Goal: Task Accomplishment & Management: Use online tool/utility

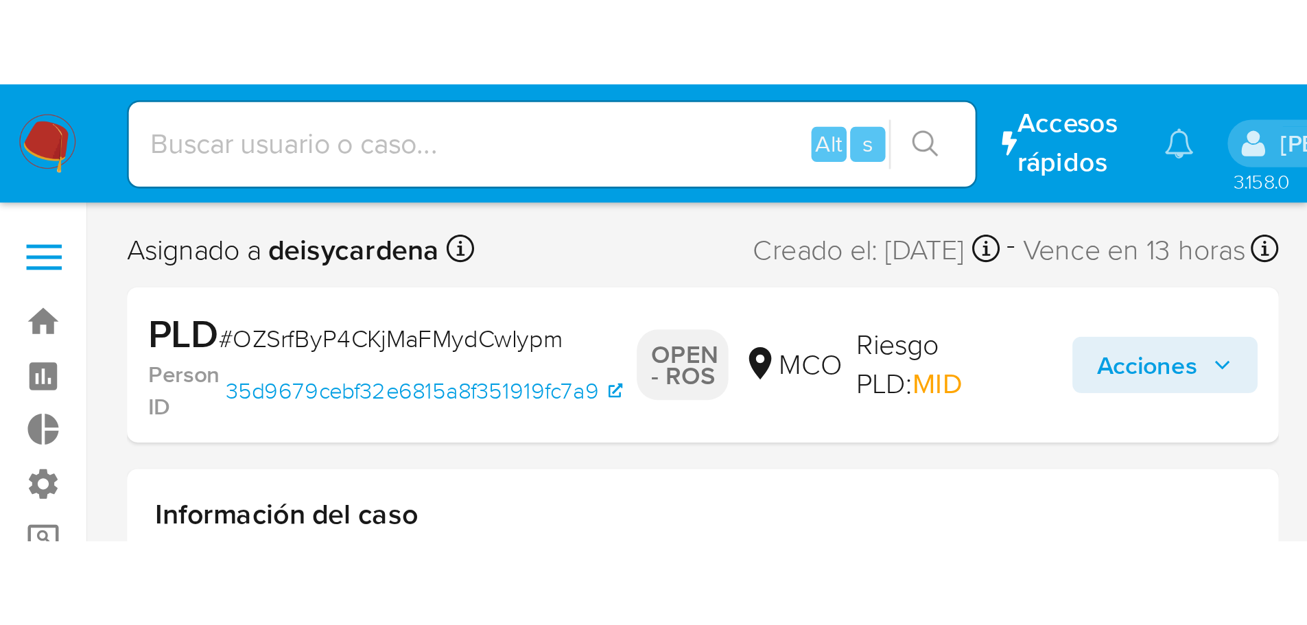
scroll to position [580, 0]
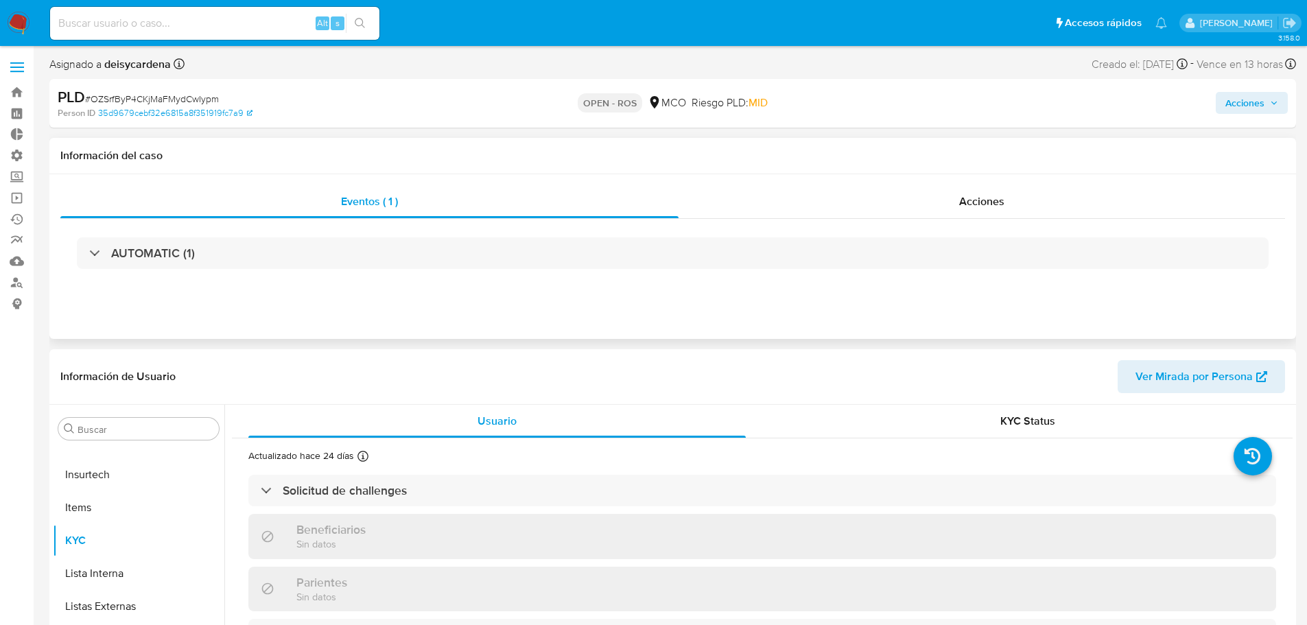
select select "10"
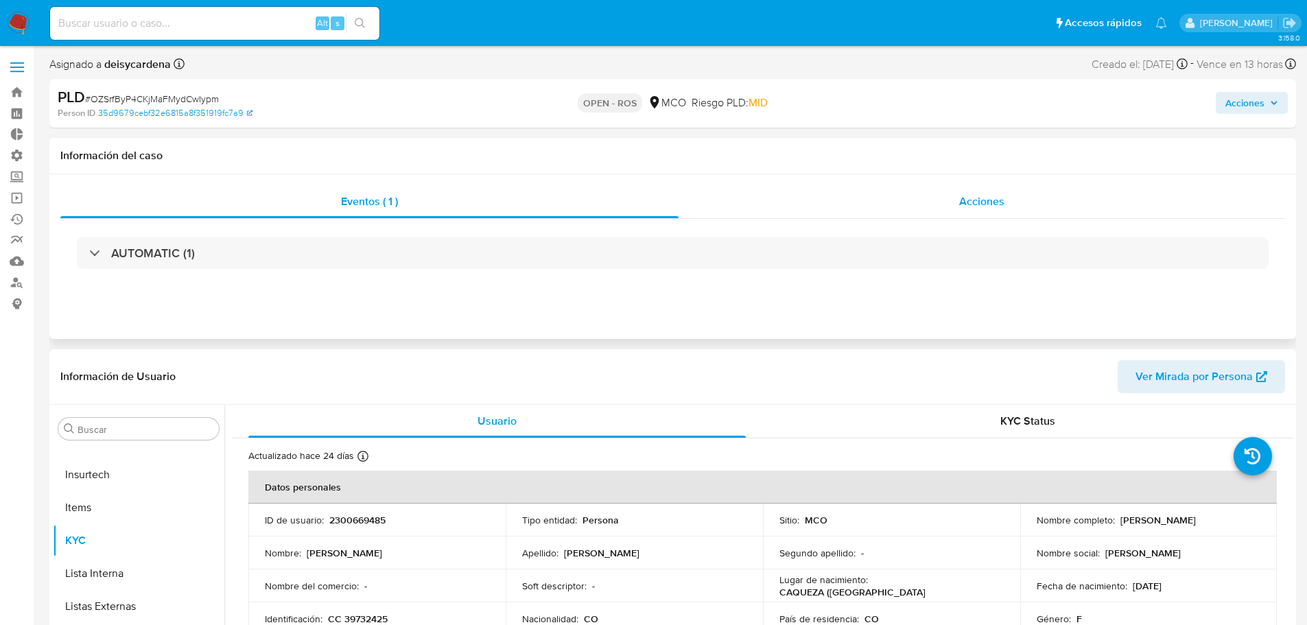
click at [877, 203] on div "Acciones" at bounding box center [981, 201] width 606 height 33
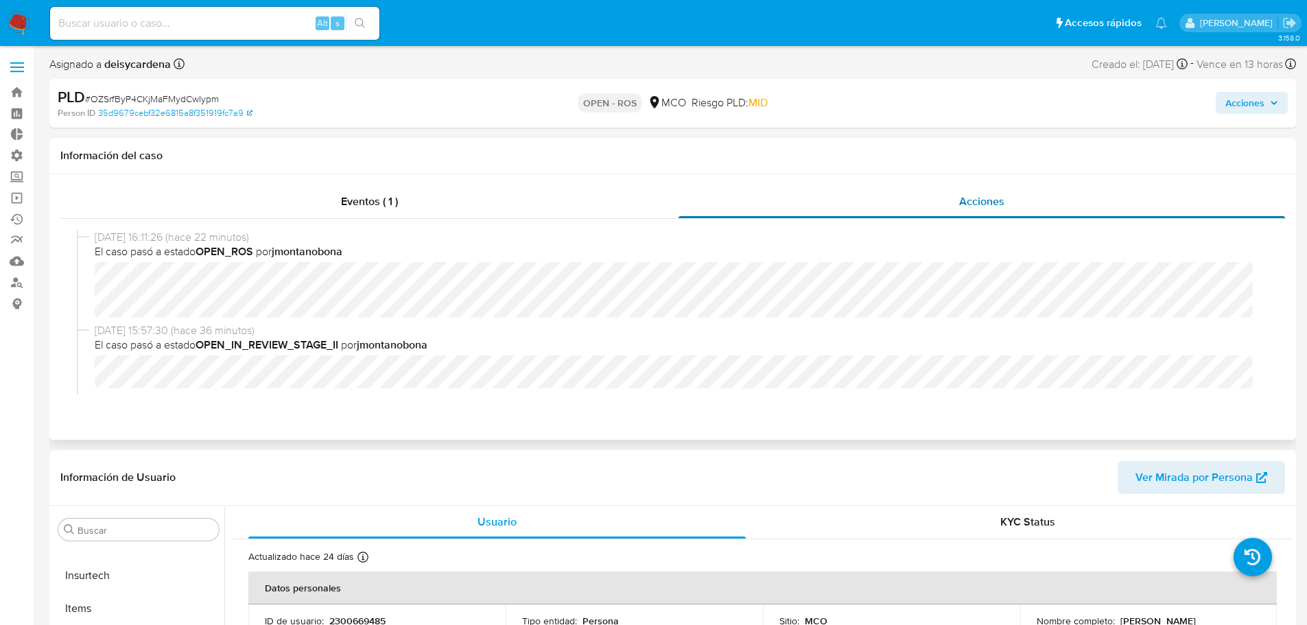
click at [877, 200] on span "Acciones" at bounding box center [981, 201] width 45 height 16
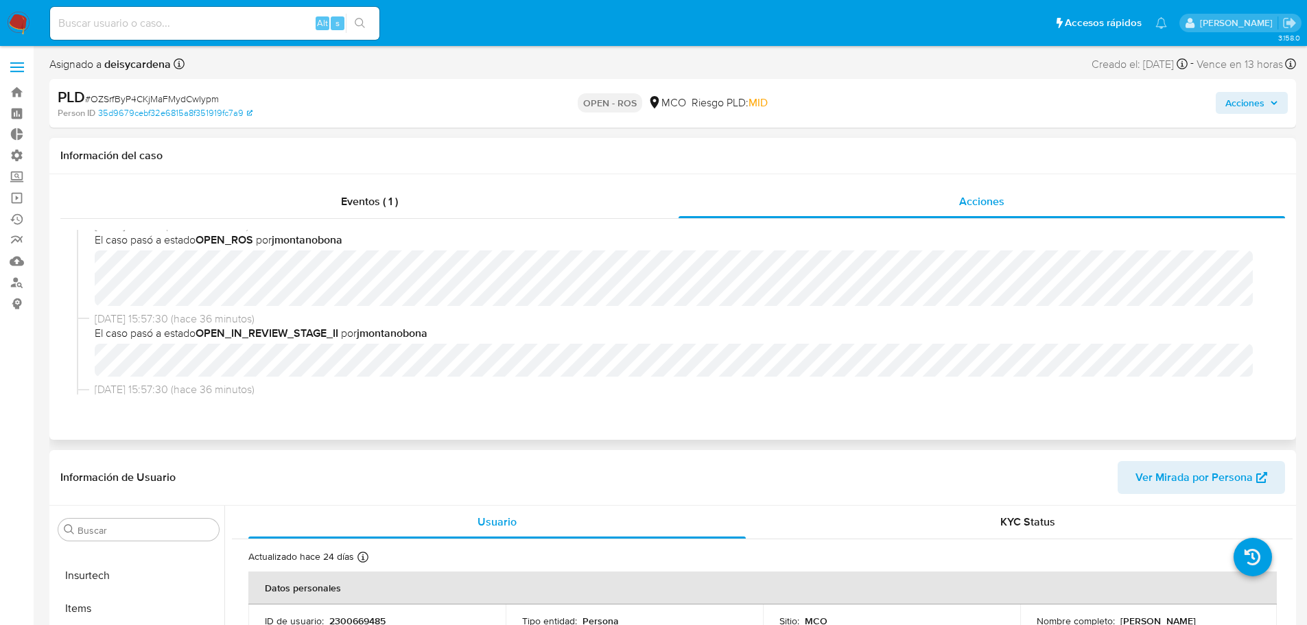
scroll to position [0, 0]
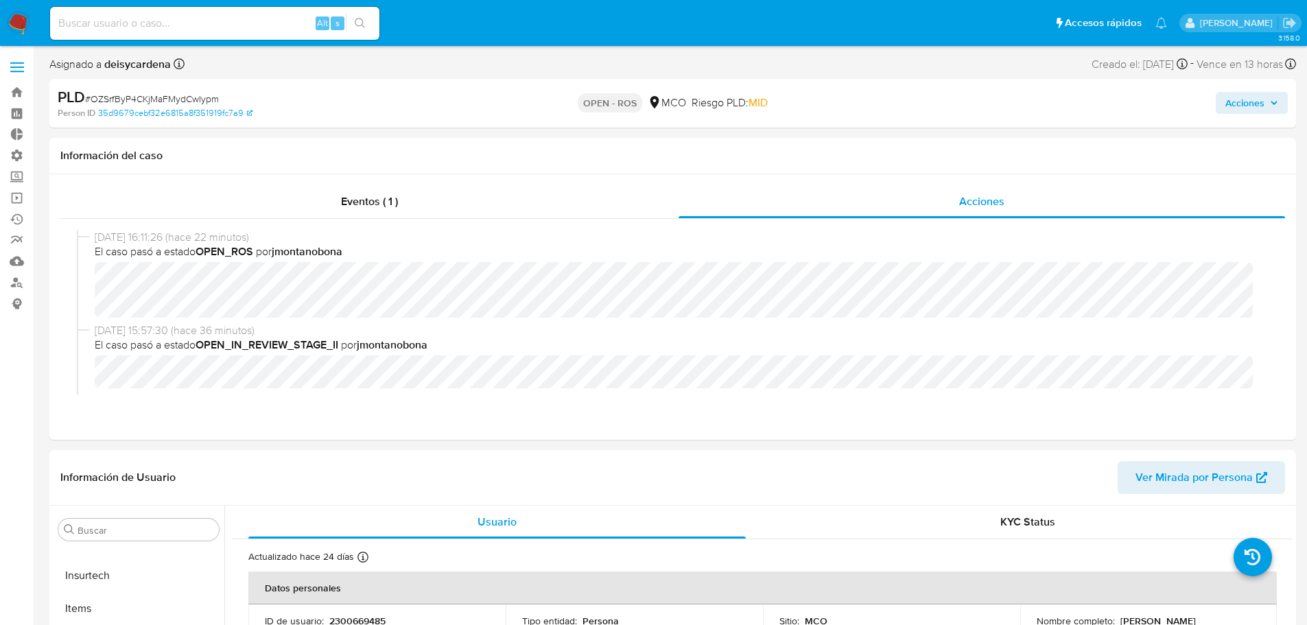
click at [877, 95] on span "Acciones" at bounding box center [1244, 103] width 39 height 22
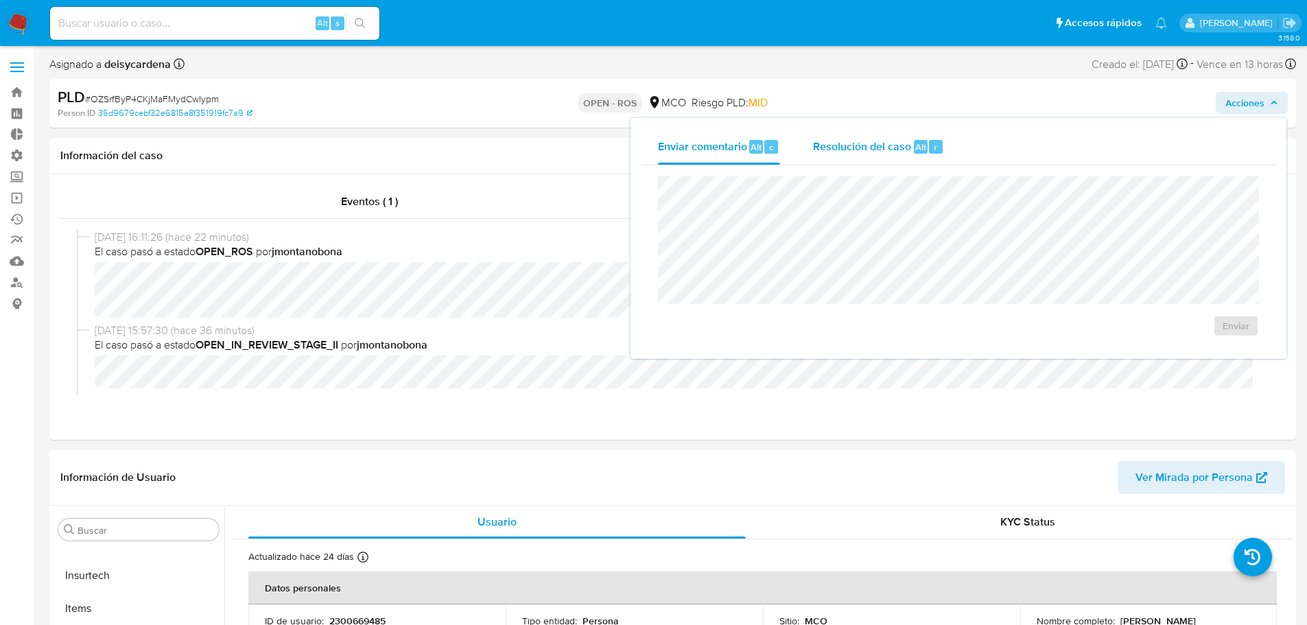
click at [864, 144] on span "Resolución del caso" at bounding box center [862, 147] width 98 height 16
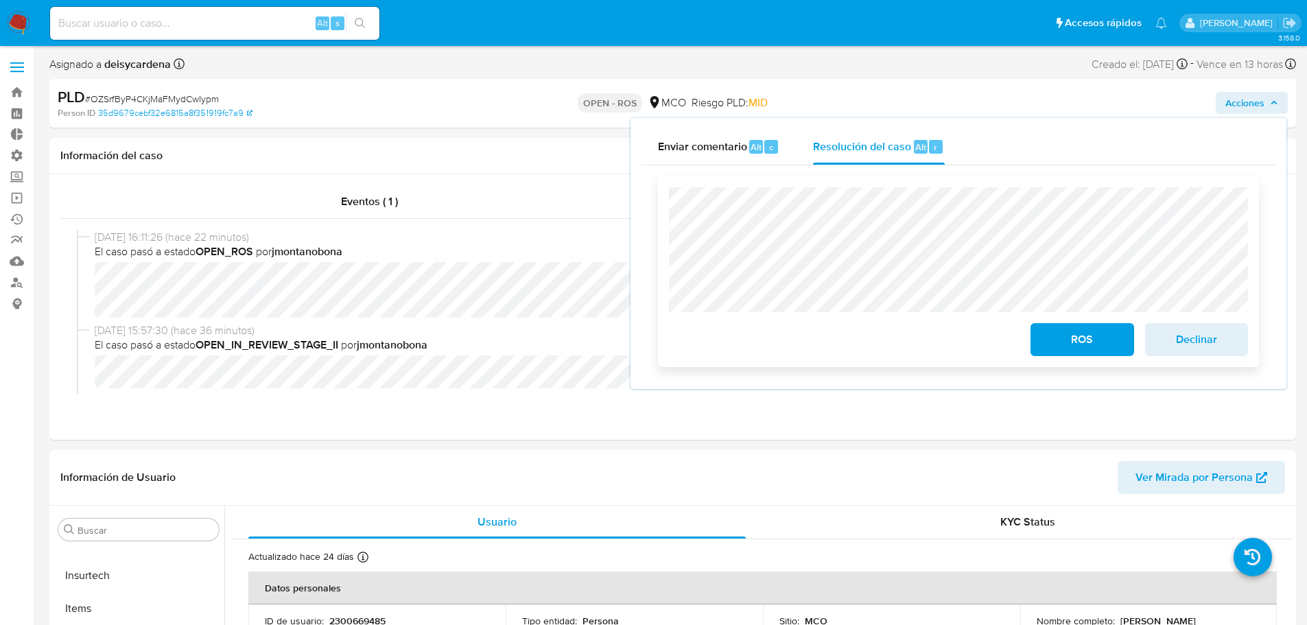
click at [877, 350] on span "ROS" at bounding box center [1081, 339] width 67 height 30
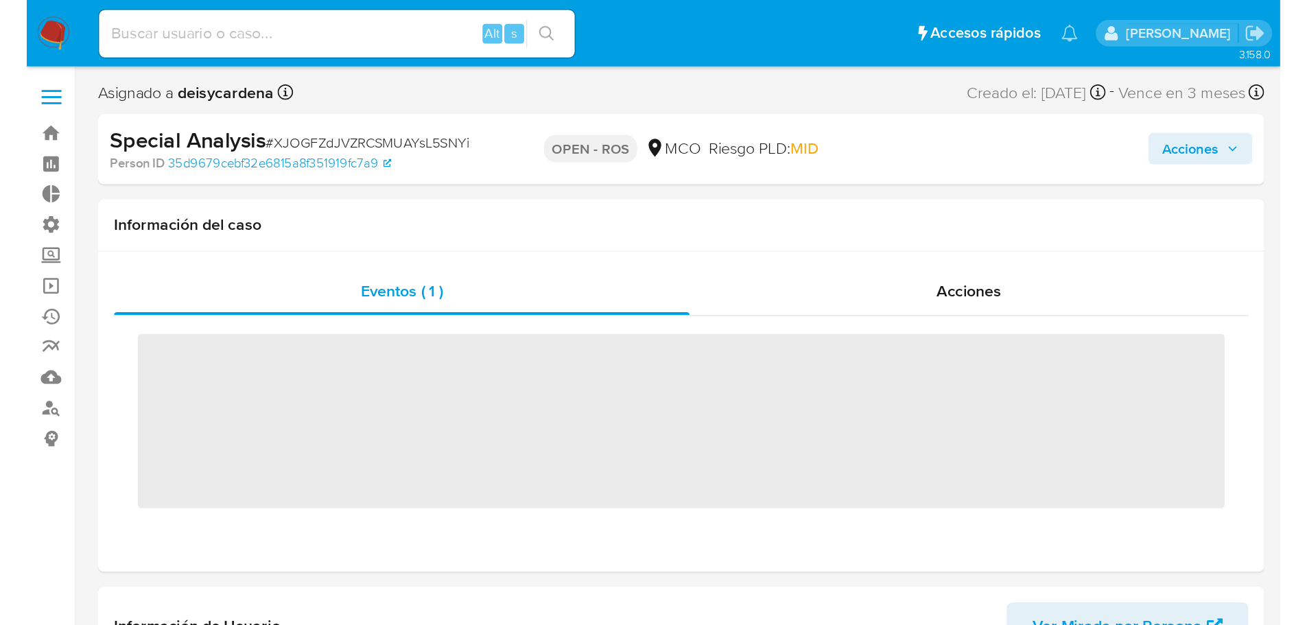
scroll to position [580, 0]
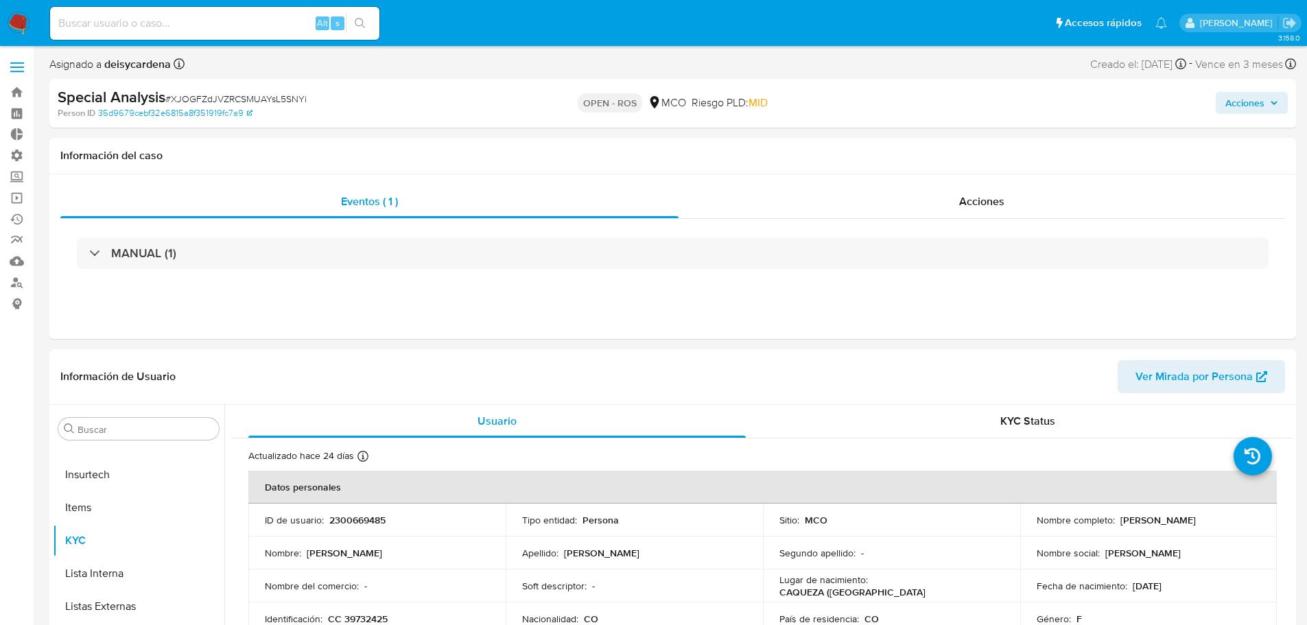
select select "10"
click at [877, 105] on span "Acciones" at bounding box center [1244, 103] width 39 height 22
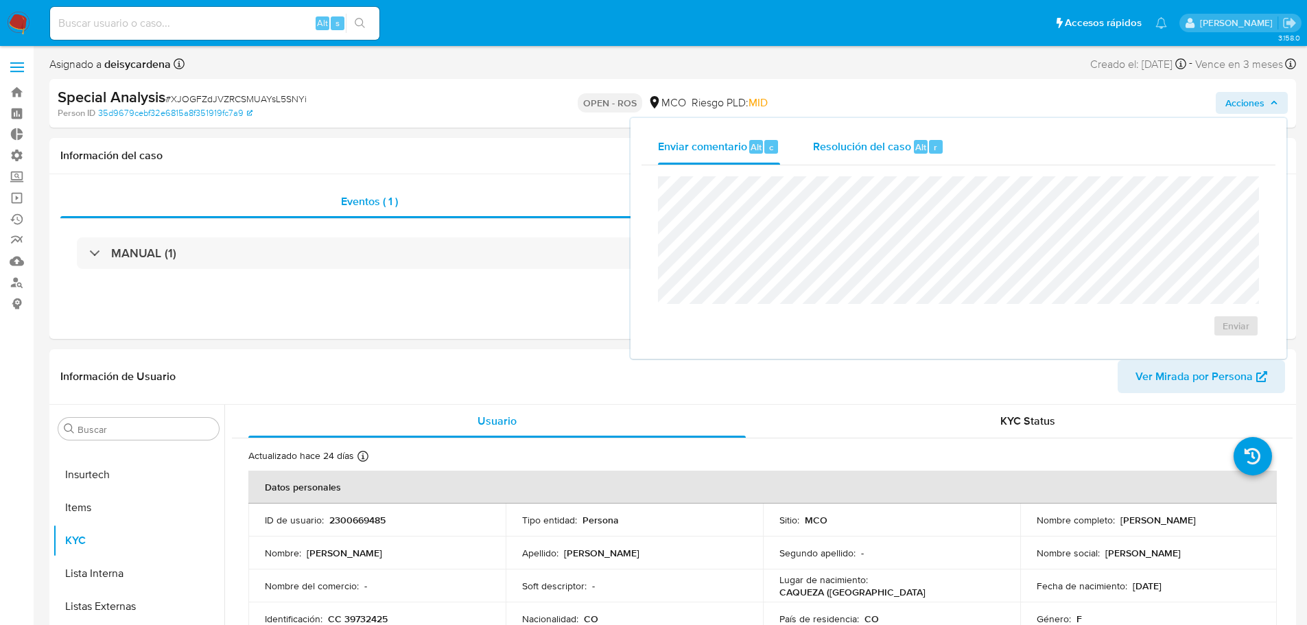
click at [857, 143] on span "Resolución del caso" at bounding box center [862, 147] width 98 height 16
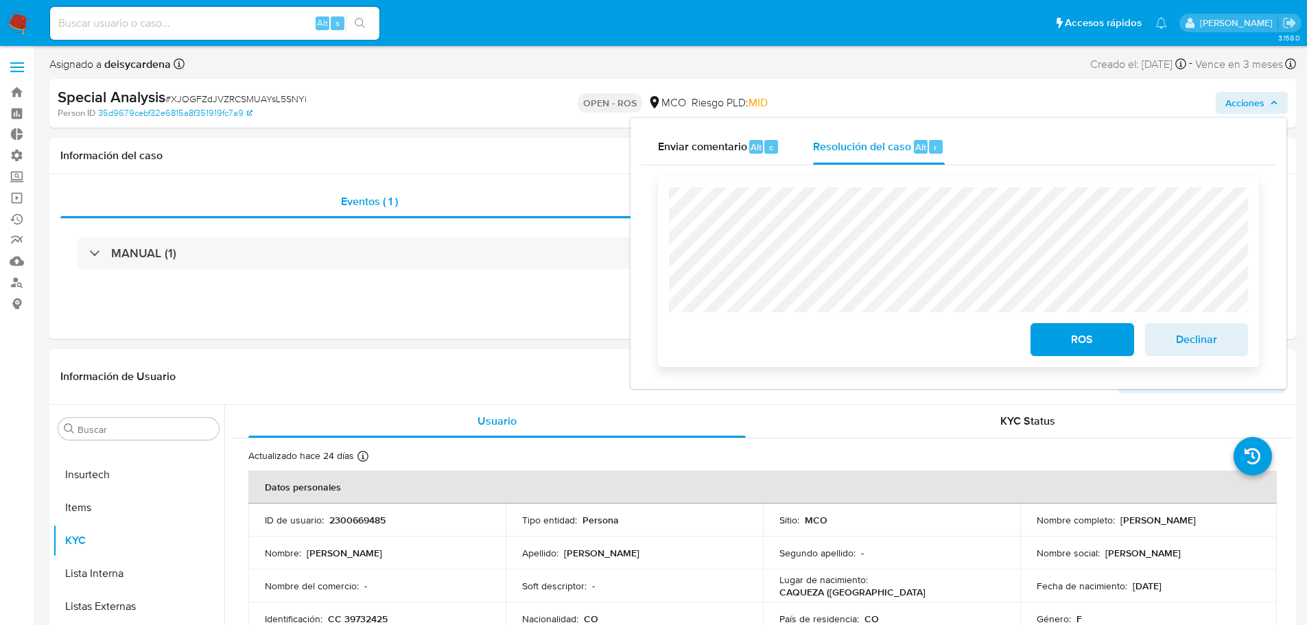
click at [877, 335] on span "ROS" at bounding box center [1081, 339] width 67 height 30
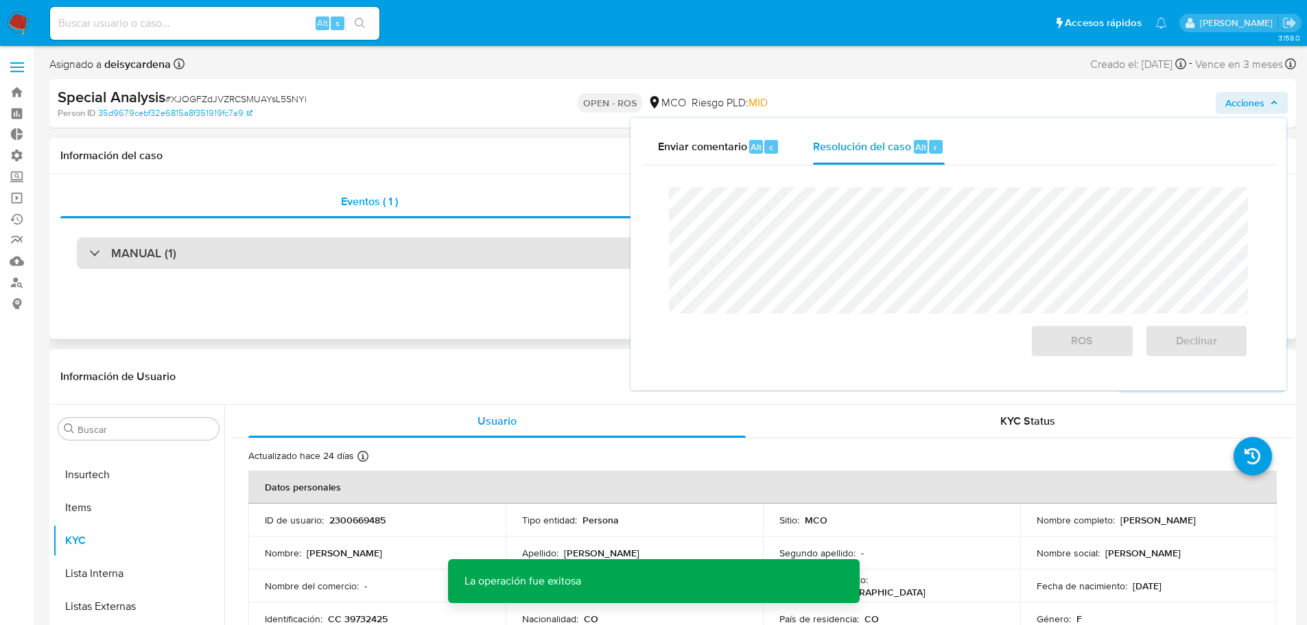
click at [575, 240] on div "MANUAL (1)" at bounding box center [672, 253] width 1191 height 32
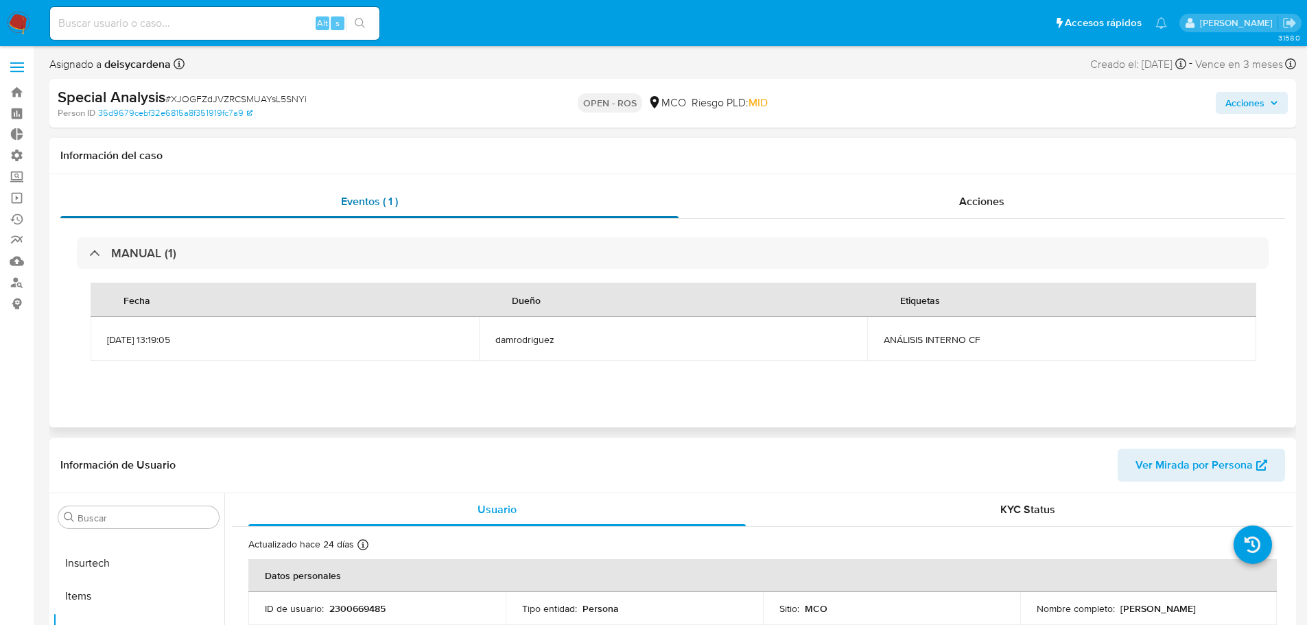
click at [466, 202] on div "Eventos ( 1 )" at bounding box center [369, 201] width 618 height 33
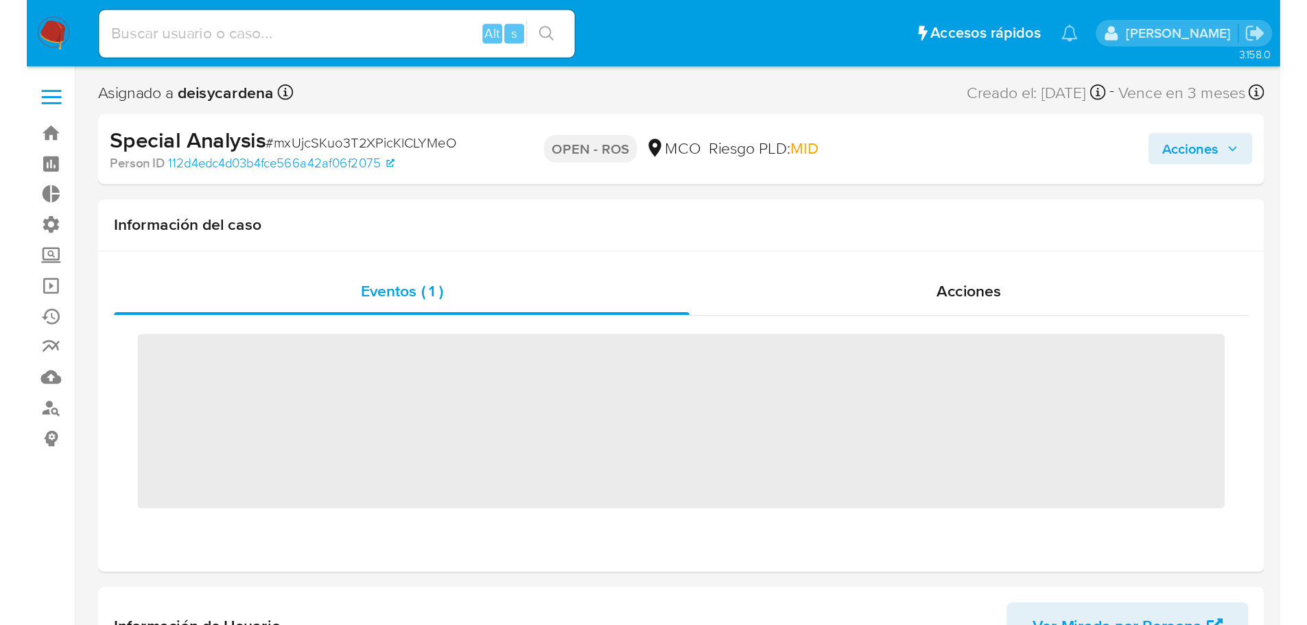
scroll to position [580, 0]
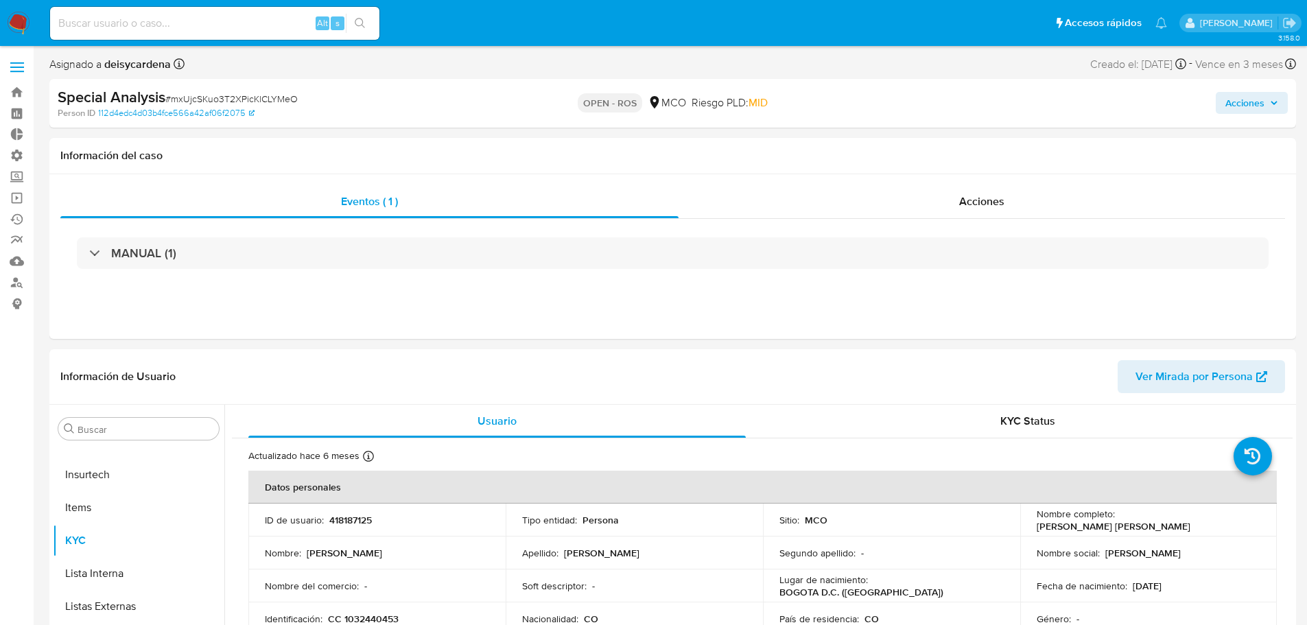
select select "10"
click at [877, 115] on div "Acciones" at bounding box center [1084, 103] width 406 height 32
click at [877, 105] on span "Acciones" at bounding box center [1244, 103] width 39 height 22
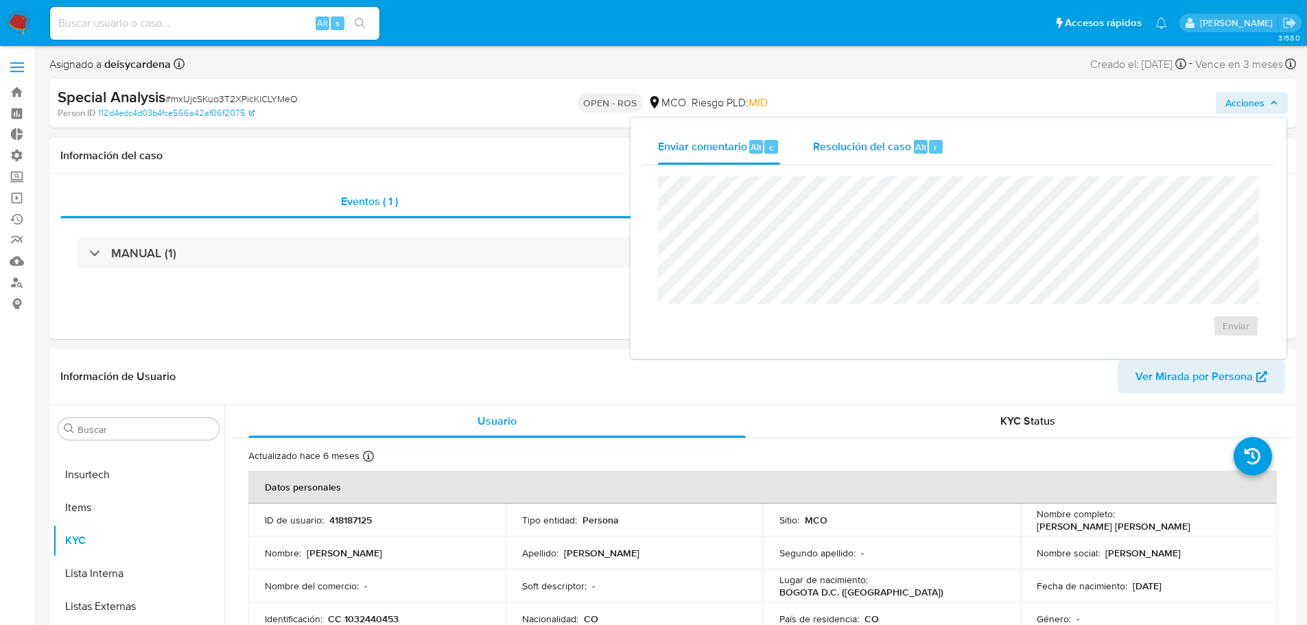
click at [844, 134] on div "Resolución del caso Alt r" at bounding box center [878, 147] width 131 height 36
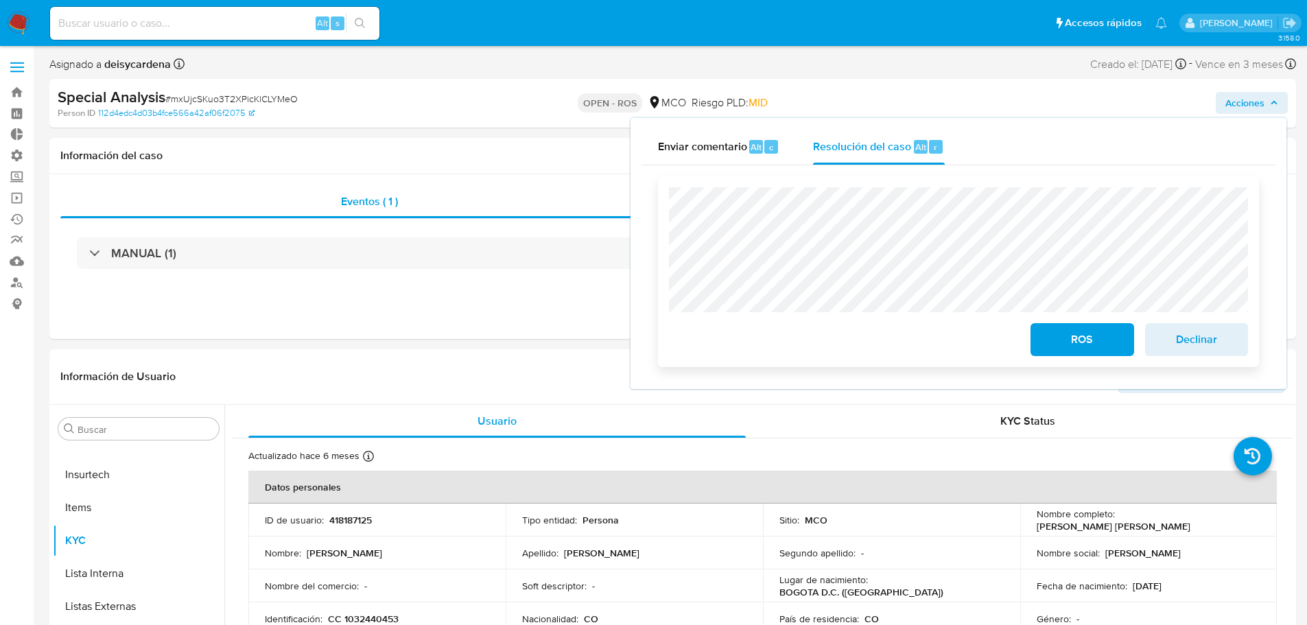
click at [877, 339] on span "ROS" at bounding box center [1081, 339] width 67 height 30
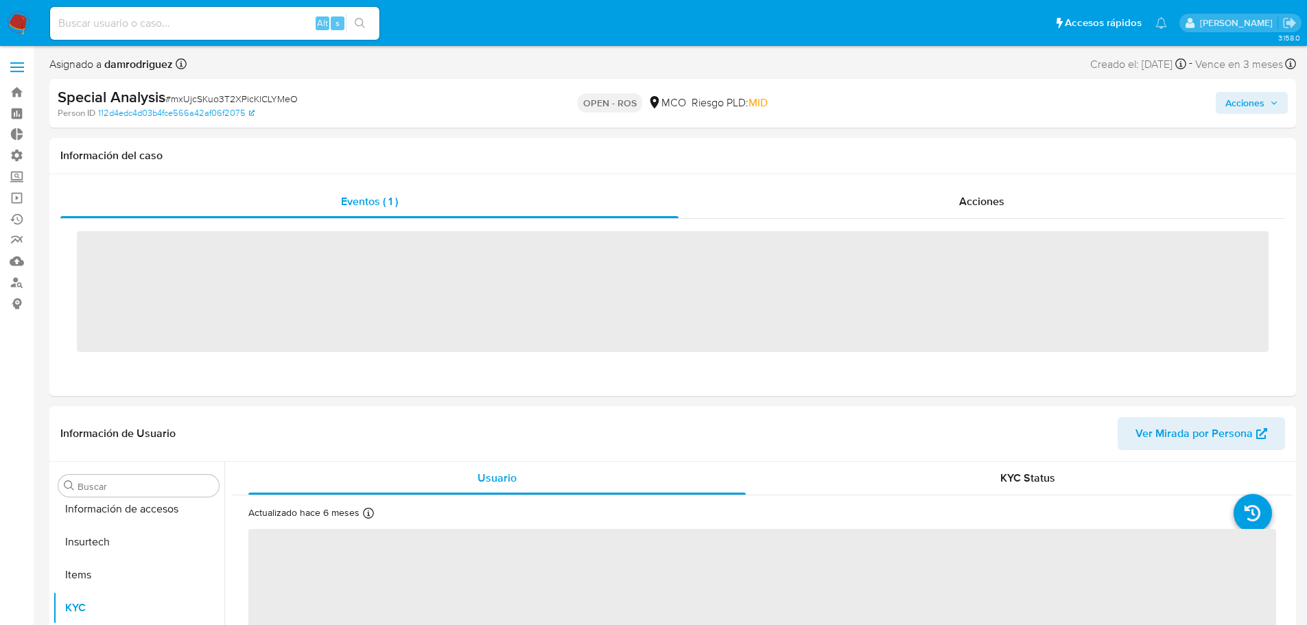
scroll to position [580, 0]
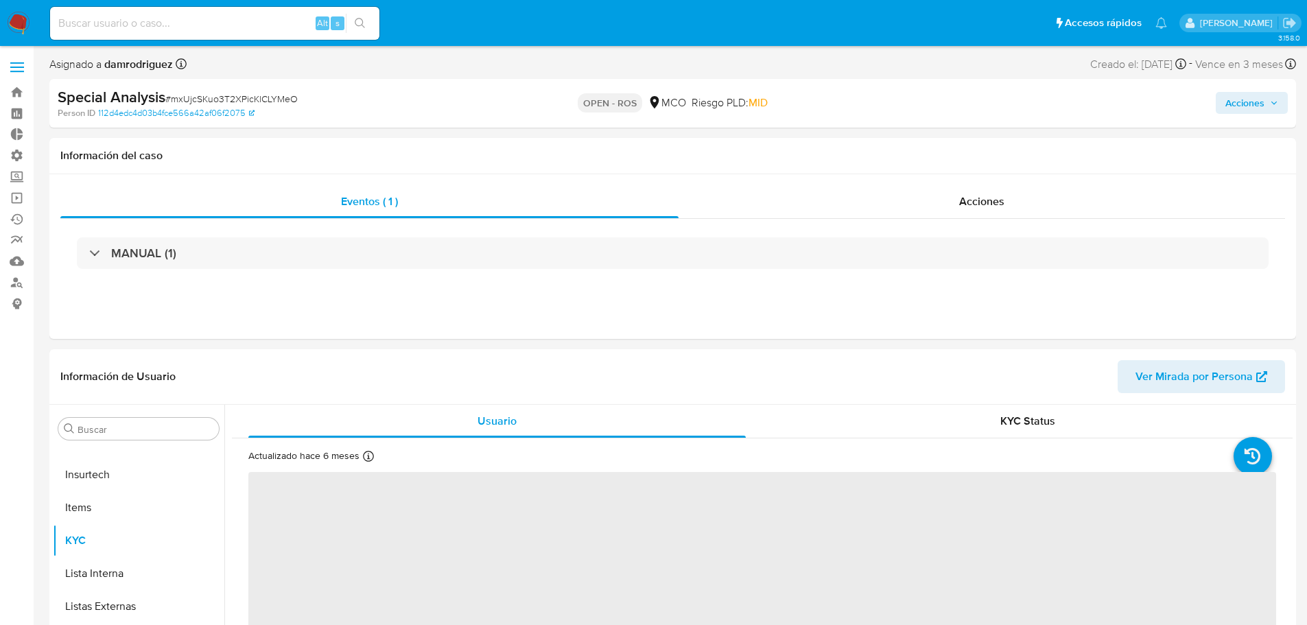
select select "10"
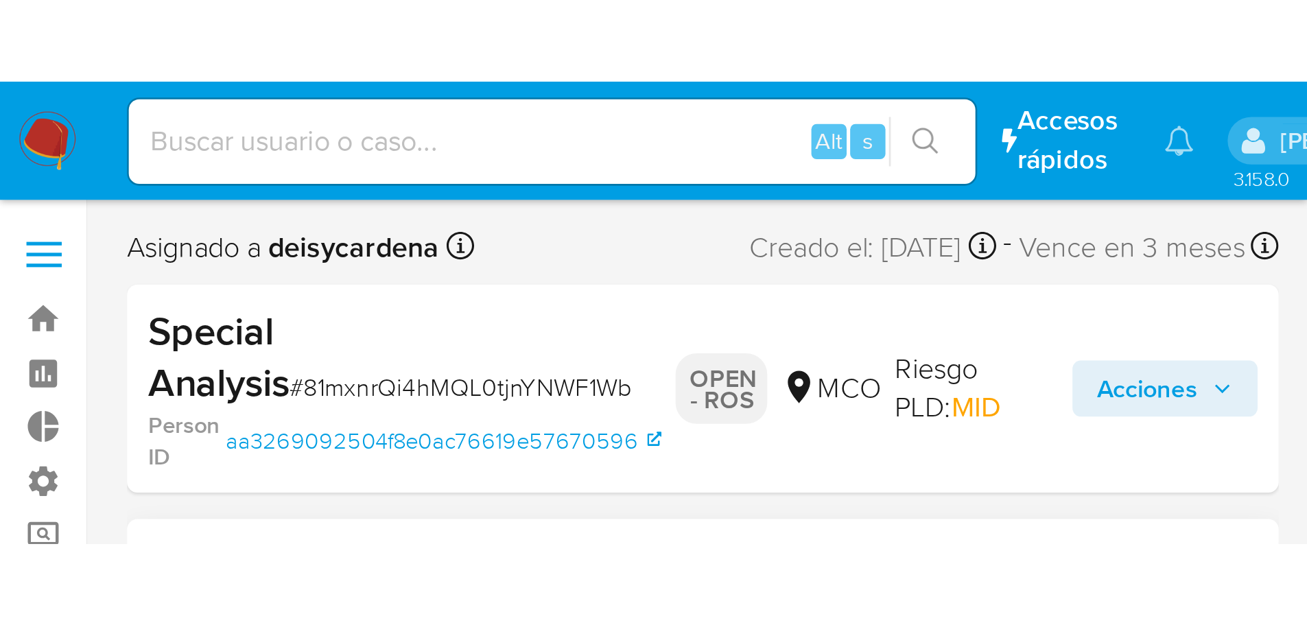
scroll to position [580, 0]
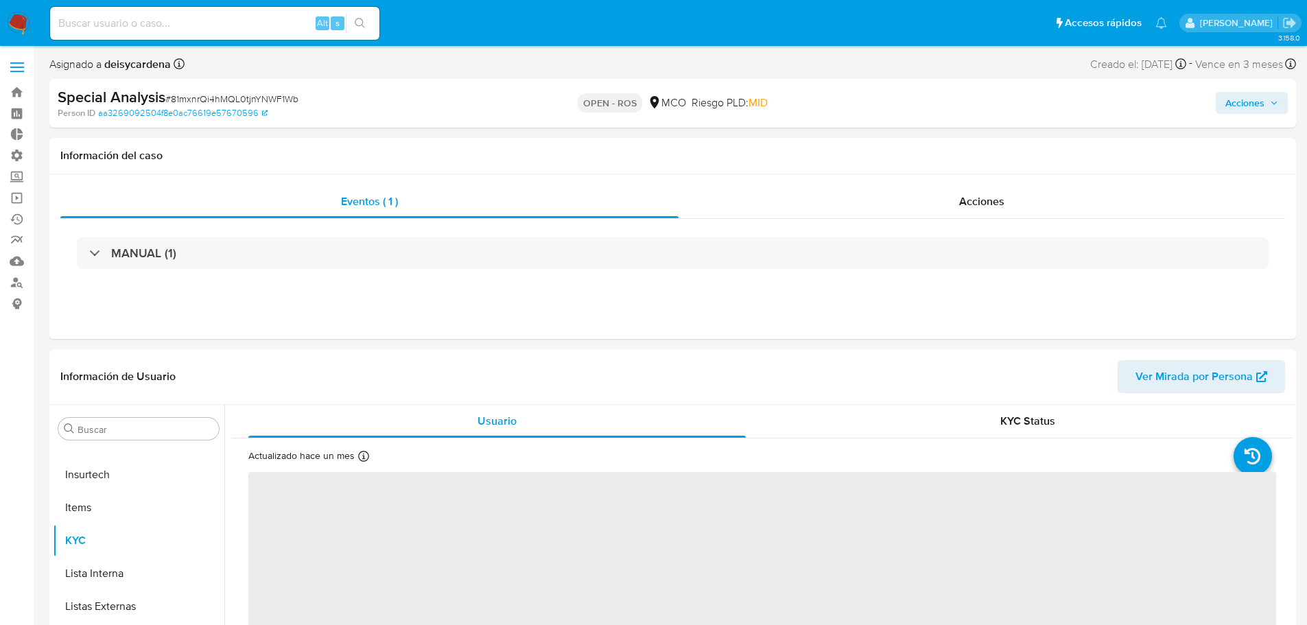
click at [877, 107] on span "Acciones" at bounding box center [1244, 103] width 39 height 22
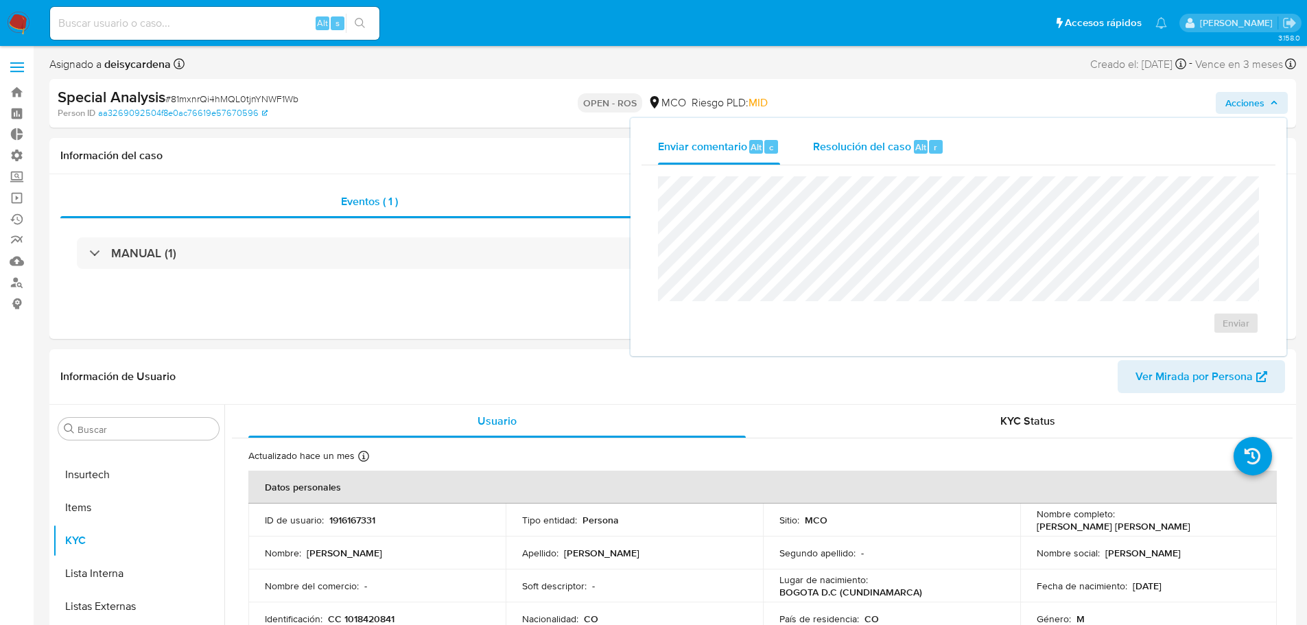
select select "10"
click at [864, 136] on div "Resolución del caso Alt r" at bounding box center [878, 147] width 131 height 36
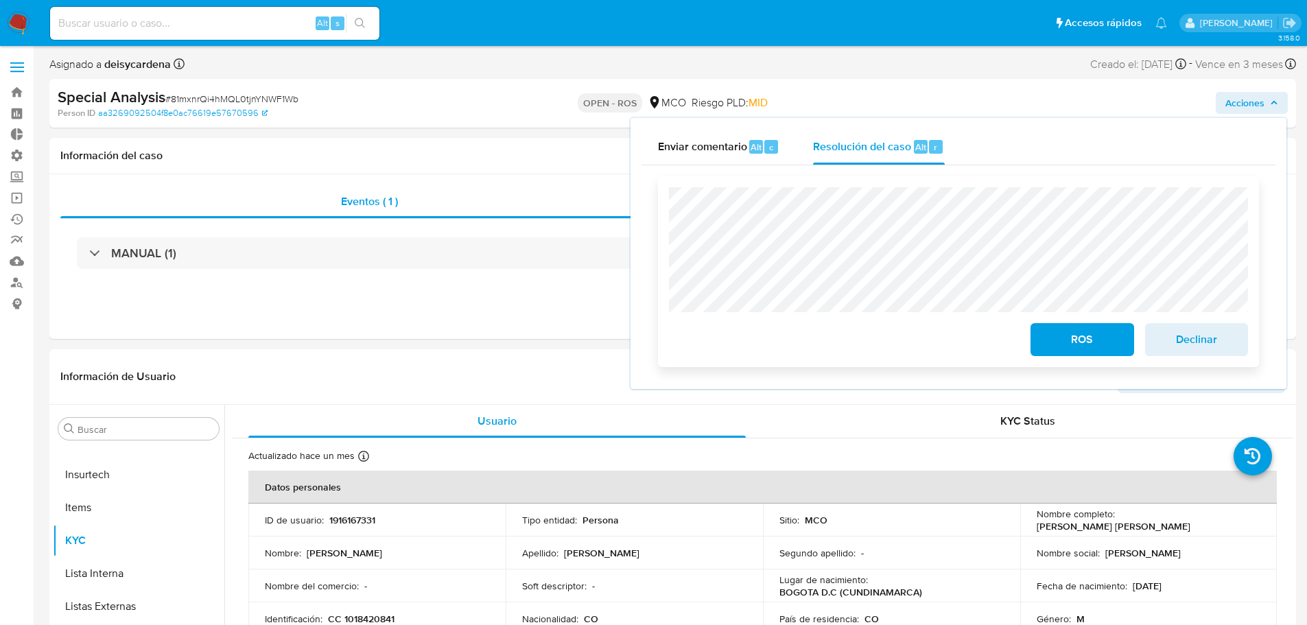
click at [877, 344] on span "ROS" at bounding box center [1081, 339] width 67 height 30
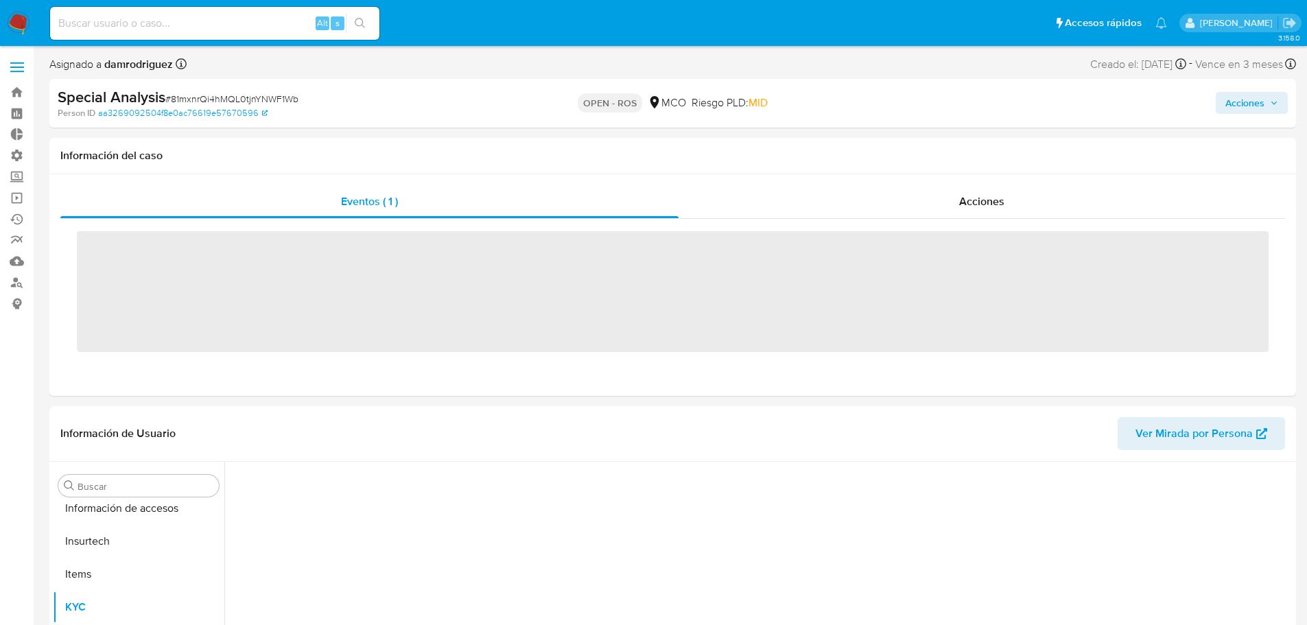
scroll to position [580, 0]
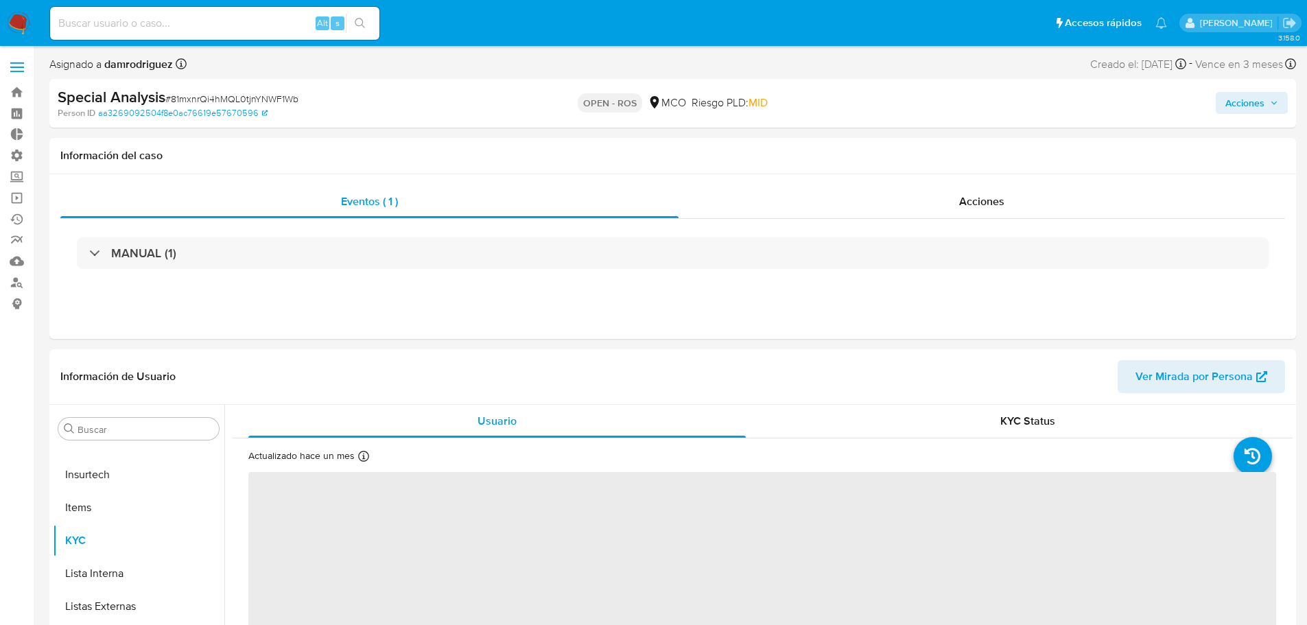
select select "10"
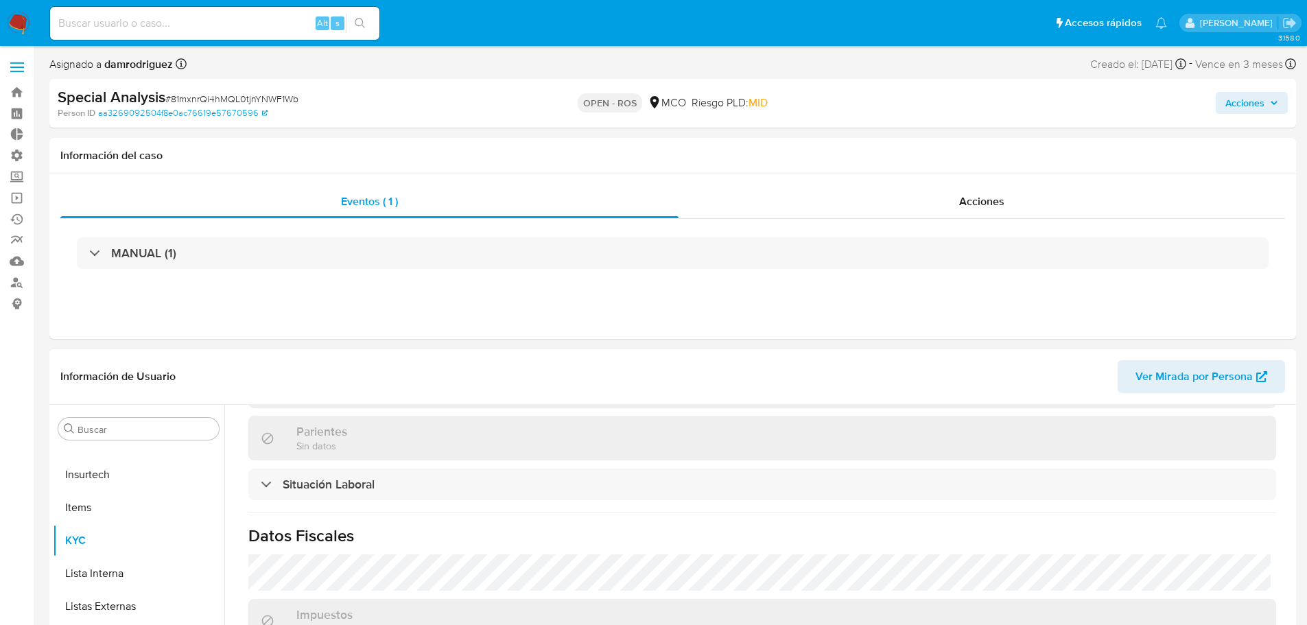
scroll to position [709, 0]
